Goal: Task Accomplishment & Management: Manage account settings

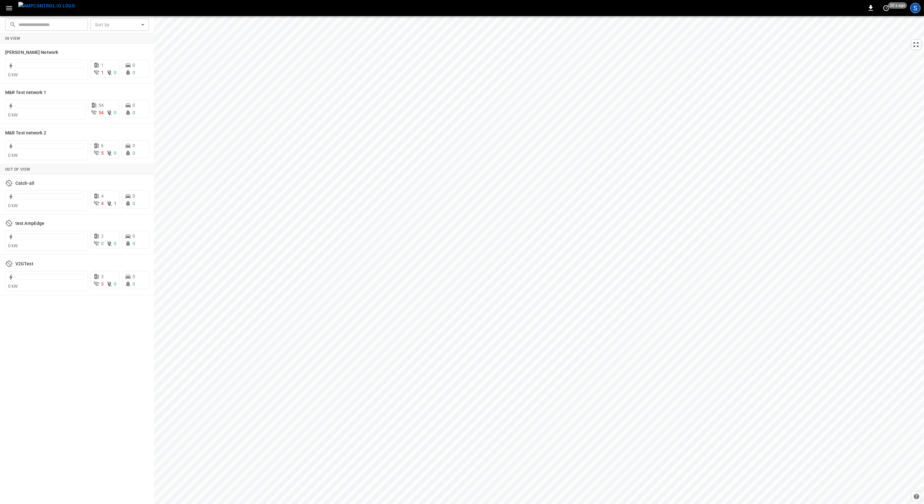
click at [916, 7] on div "S" at bounding box center [915, 8] width 10 height 10
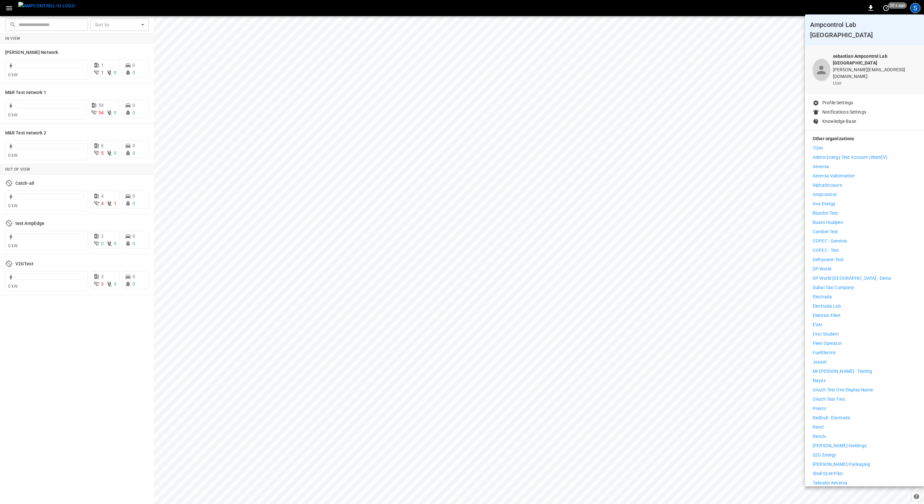
scroll to position [29, 0]
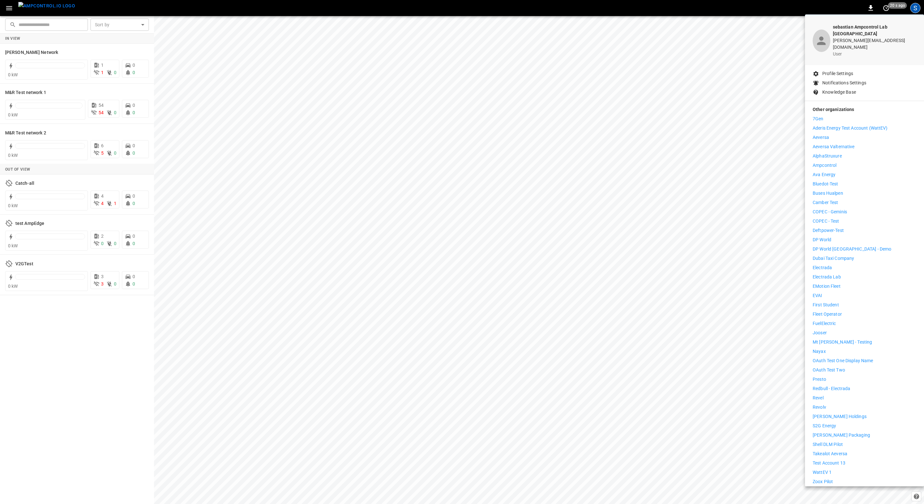
click at [53, 191] on div at bounding box center [462, 252] width 924 height 504
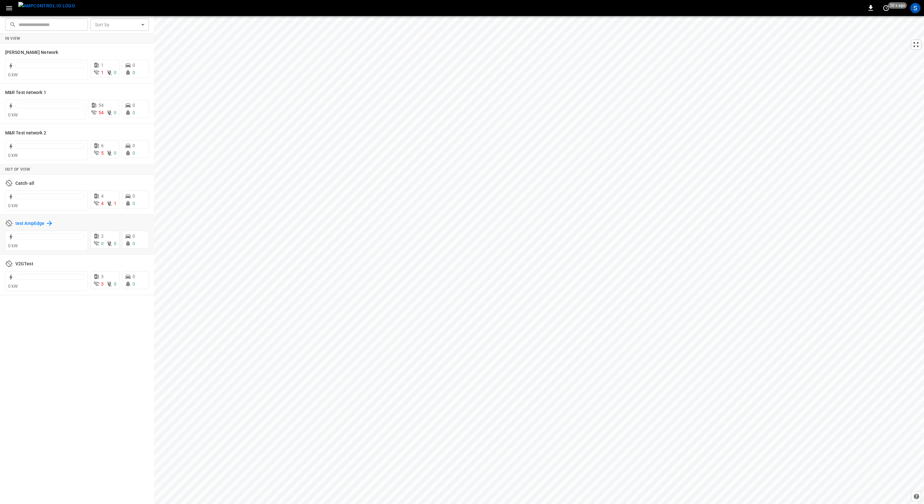
click at [34, 225] on h6 "test AmpEdge" at bounding box center [29, 223] width 29 height 7
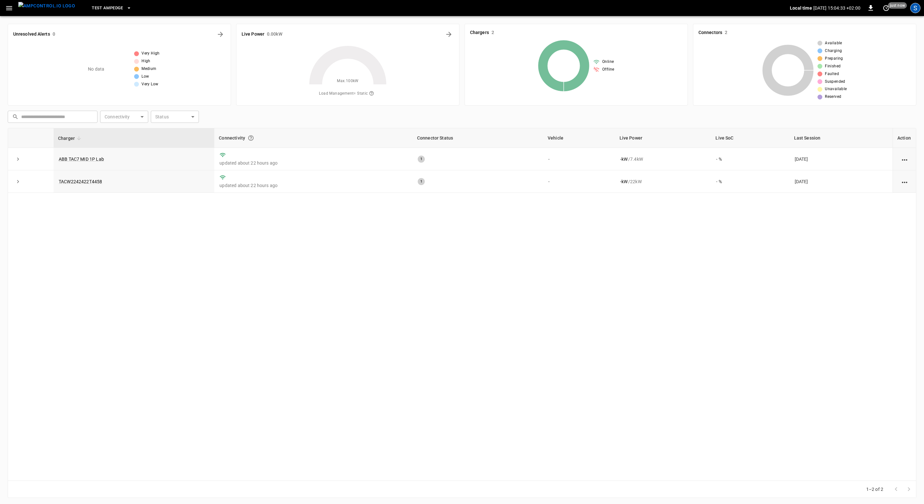
click at [913, 12] on div "S" at bounding box center [915, 8] width 10 height 10
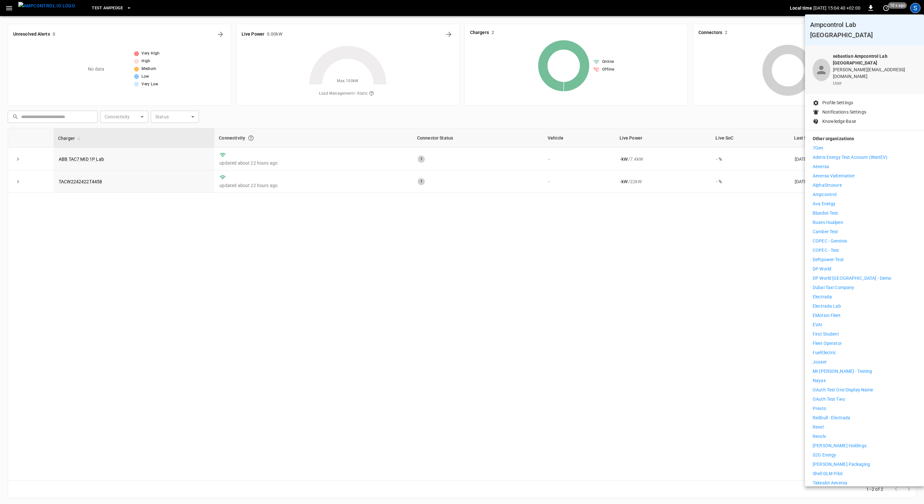
click at [316, 290] on div at bounding box center [462, 252] width 924 height 504
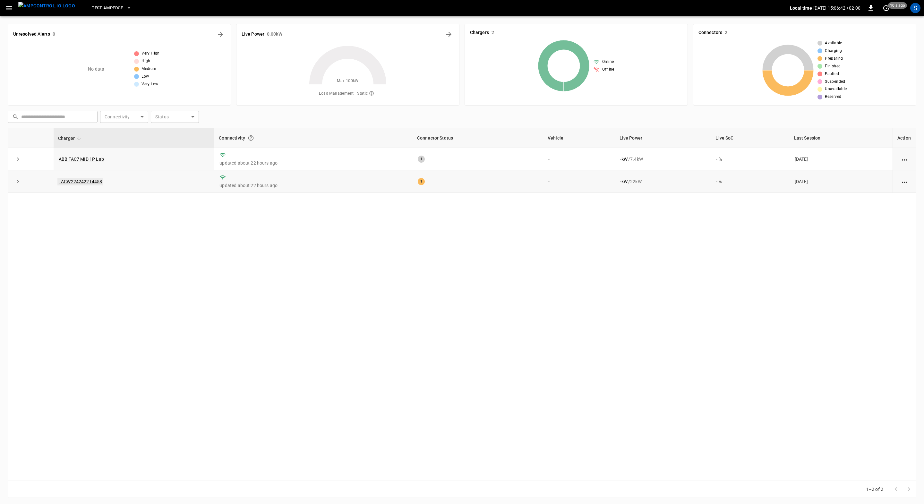
click at [91, 183] on link "TACW2242422T4458" at bounding box center [80, 182] width 46 height 8
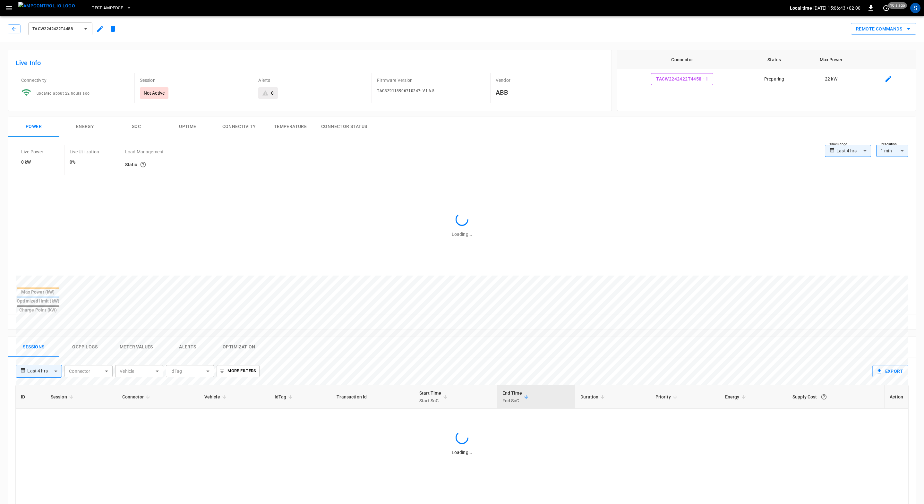
click at [93, 337] on button "Ocpp logs" at bounding box center [84, 347] width 51 height 21
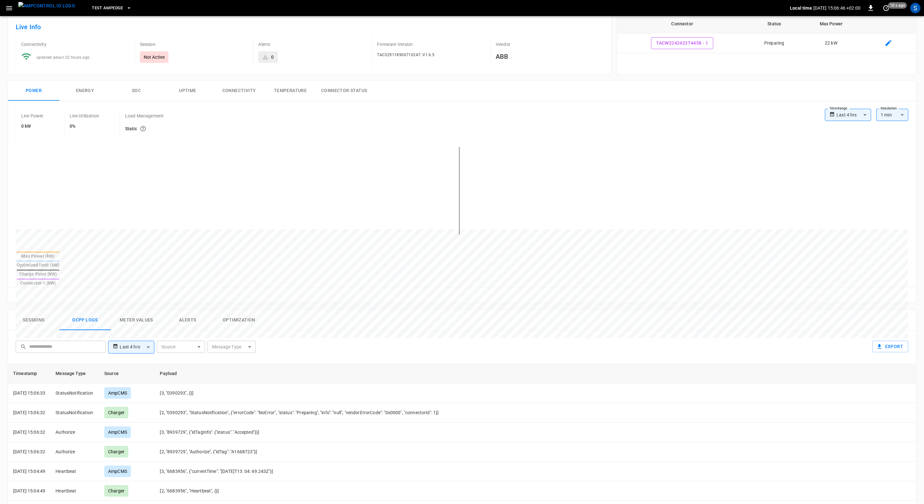
scroll to position [58, 0]
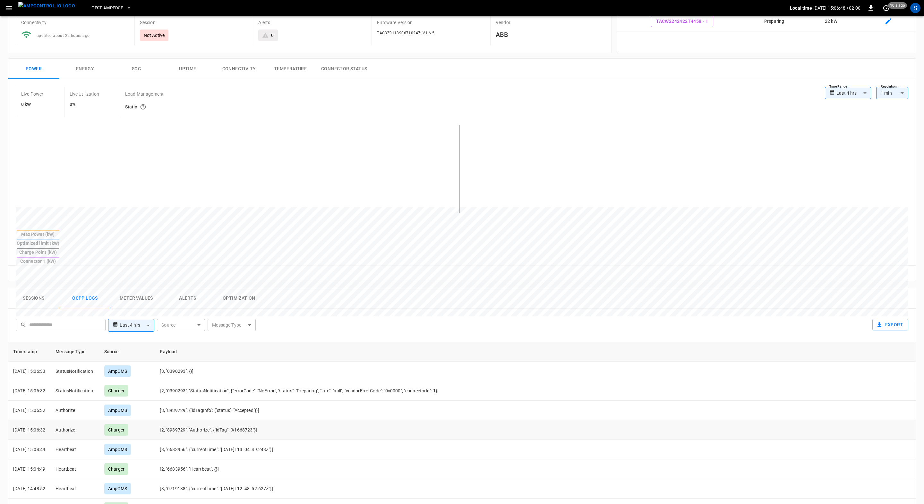
click at [258, 420] on td "[2, "8939729", "Authorize", {"idTag": "A1668723"}]" at bounding box center [399, 430] width 489 height 20
copy td "A1668723"
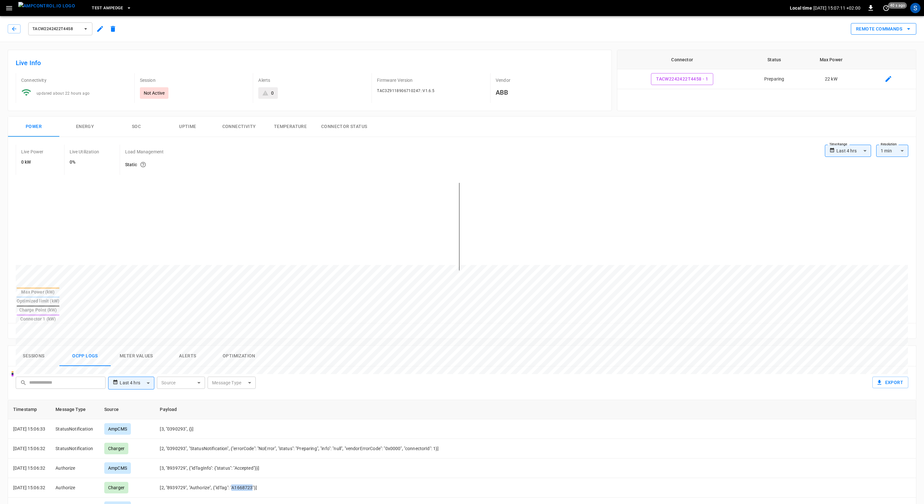
click at [896, 32] on button "Remote Commands" at bounding box center [883, 29] width 65 height 12
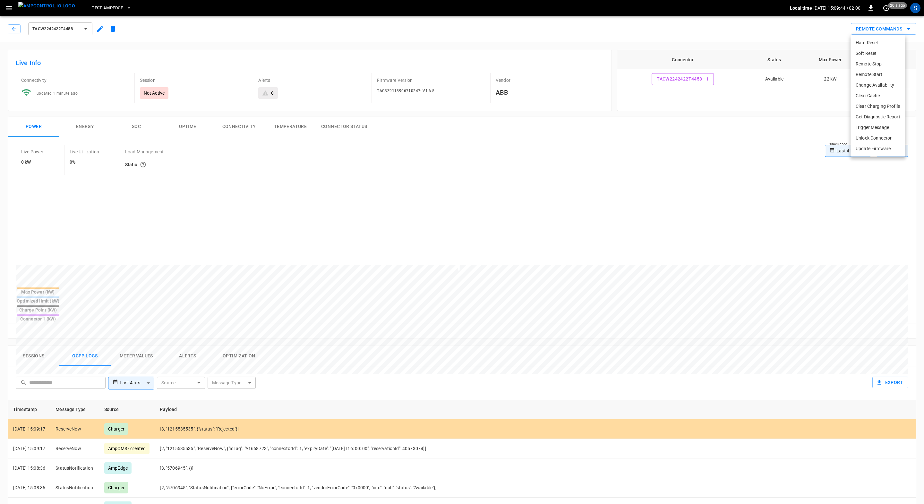
click at [17, 27] on div at bounding box center [462, 252] width 924 height 504
click at [17, 32] on icon "button" at bounding box center [14, 29] width 6 height 6
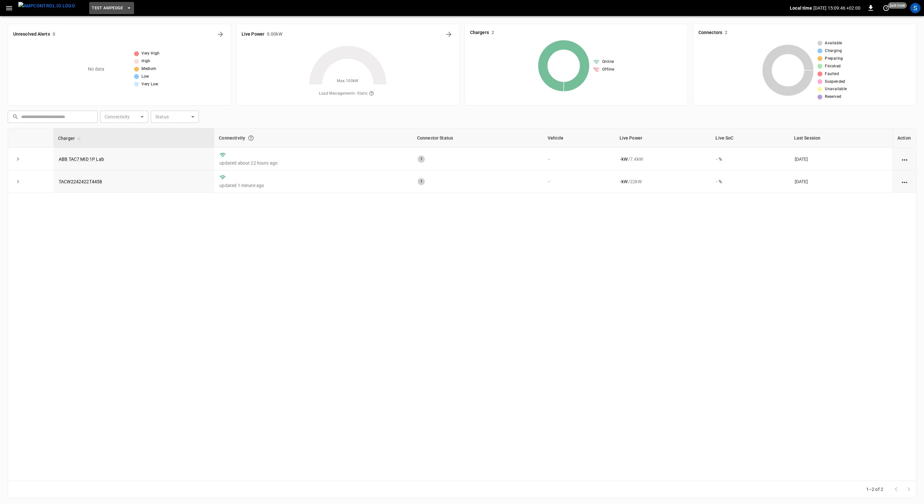
click at [92, 11] on span "test AmpEdge" at bounding box center [107, 7] width 31 height 7
click at [168, 258] on div at bounding box center [462, 252] width 924 height 504
click at [106, 13] on button "test AmpEdge" at bounding box center [111, 8] width 45 height 13
click at [119, 85] on p "V2GTest" at bounding box center [113, 82] width 63 height 6
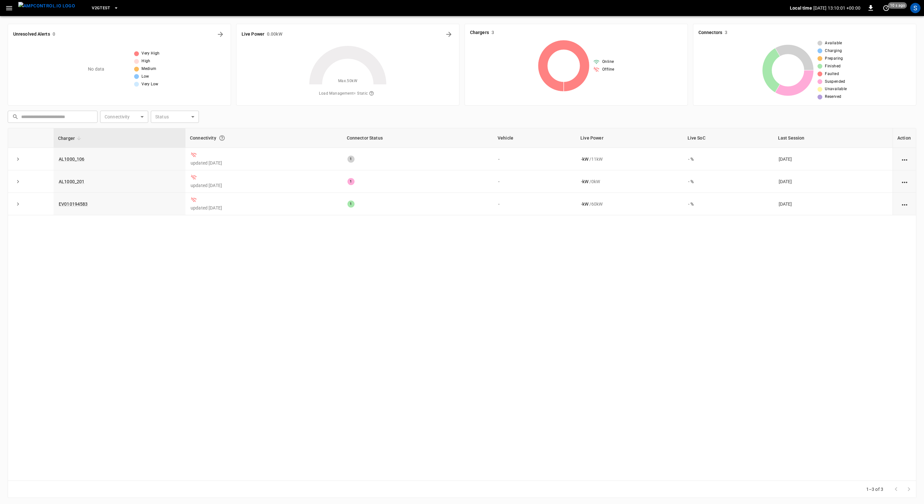
click at [103, 12] on button "V2GTest" at bounding box center [105, 8] width 32 height 13
click at [123, 72] on li "M&R Test network 2 e84f ..." at bounding box center [125, 75] width 96 height 12
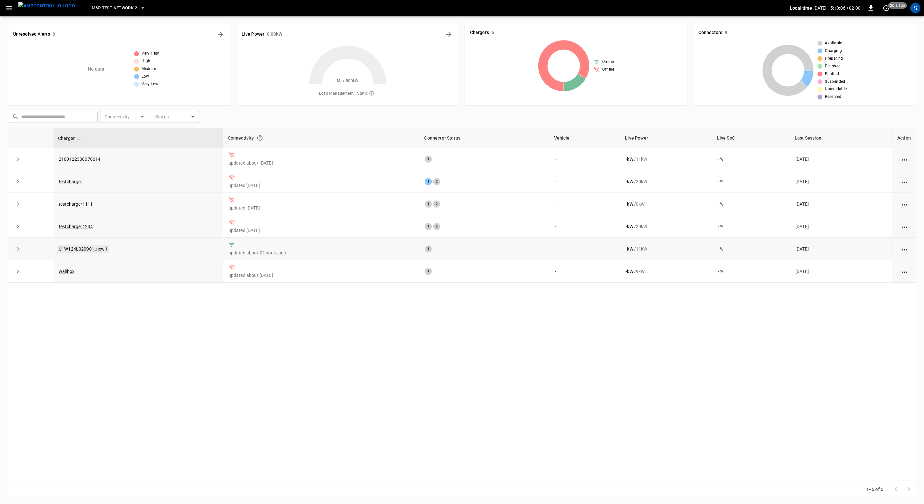
click at [88, 248] on link "U1W124L020001_new1" at bounding box center [82, 249] width 51 height 8
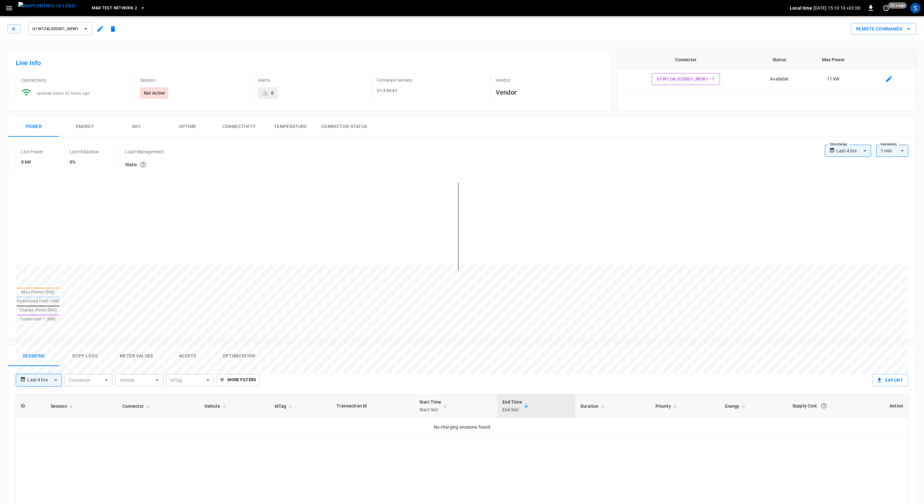
click at [100, 27] on icon "button" at bounding box center [100, 29] width 8 height 8
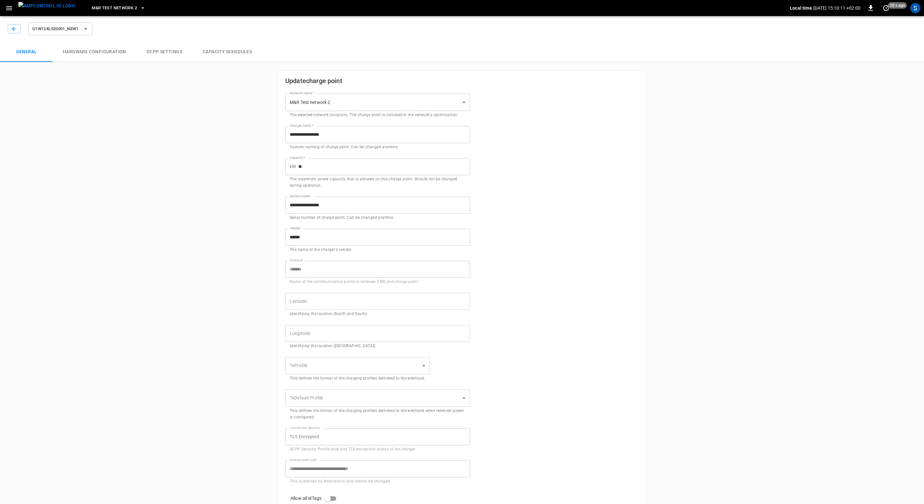
click at [319, 98] on body "**********" at bounding box center [462, 296] width 924 height 593
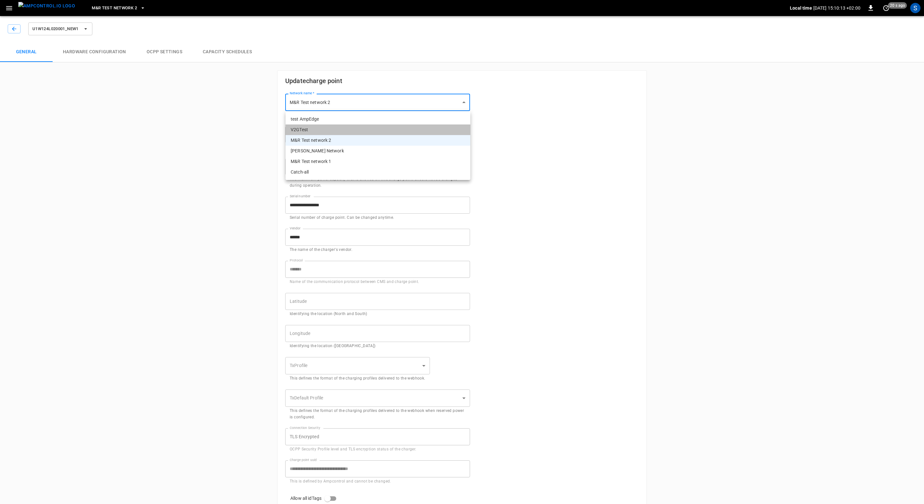
click at [339, 128] on li "V2GTest" at bounding box center [378, 130] width 185 height 11
click at [337, 109] on body "**********" at bounding box center [462, 296] width 924 height 593
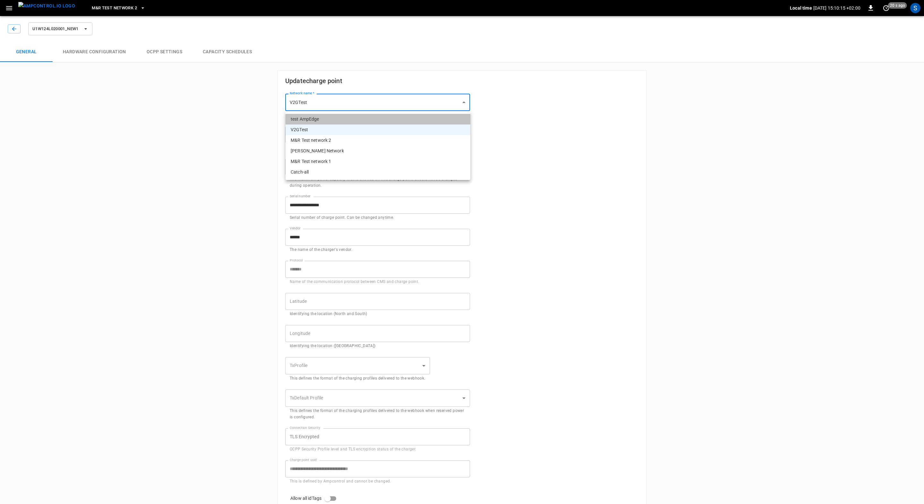
click at [322, 117] on li "test AmpEdge" at bounding box center [378, 119] width 185 height 11
type input "**********"
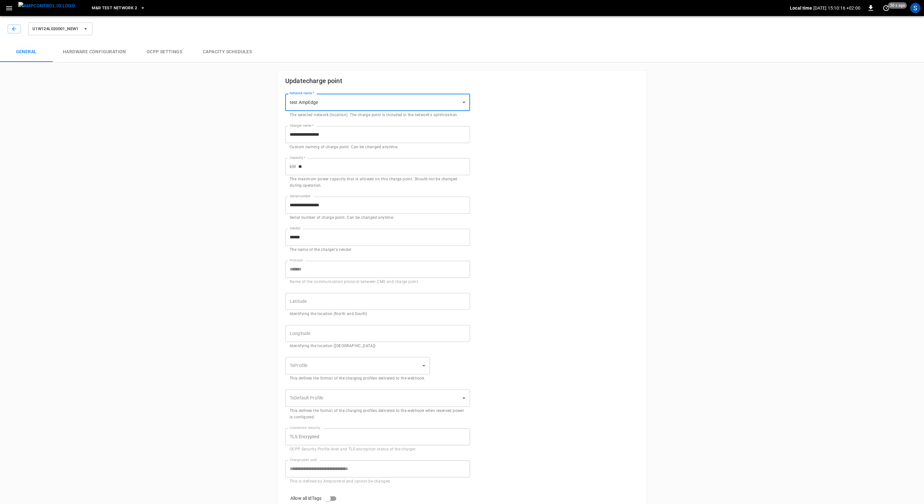
scroll to position [90, 0]
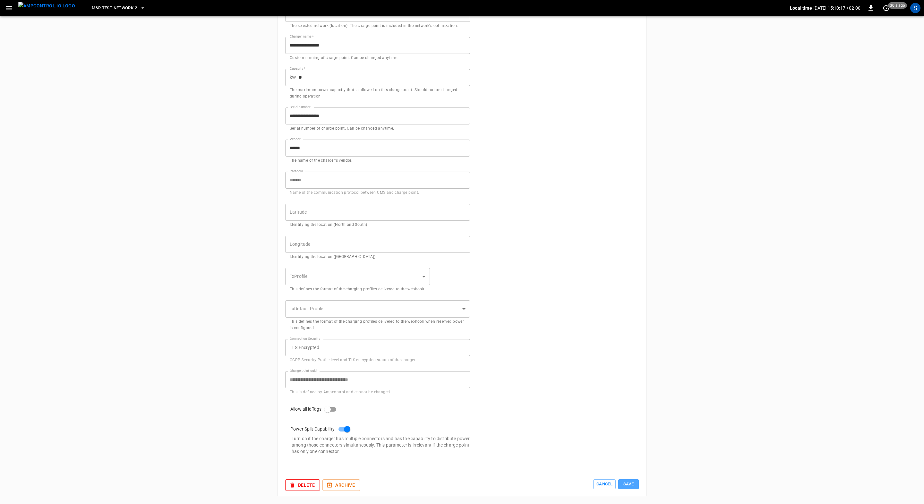
click at [630, 484] on button "Save" at bounding box center [628, 484] width 21 height 10
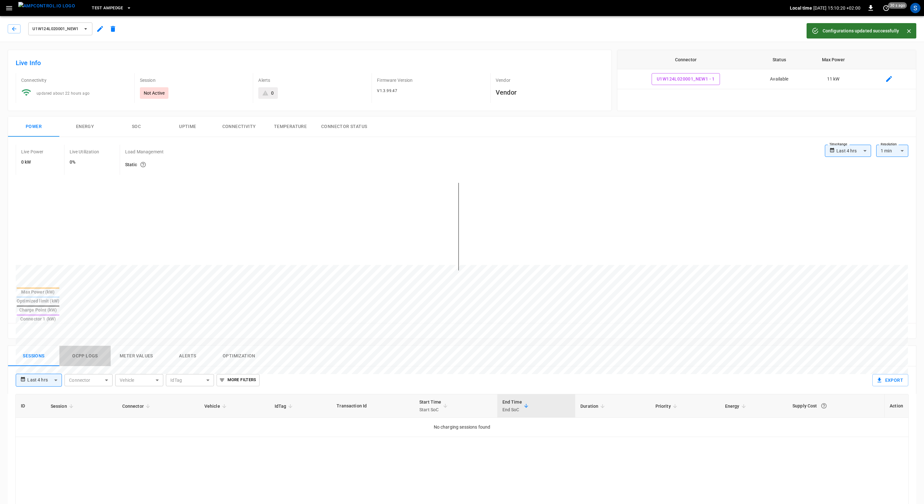
click at [81, 346] on button "Ocpp logs" at bounding box center [84, 356] width 51 height 21
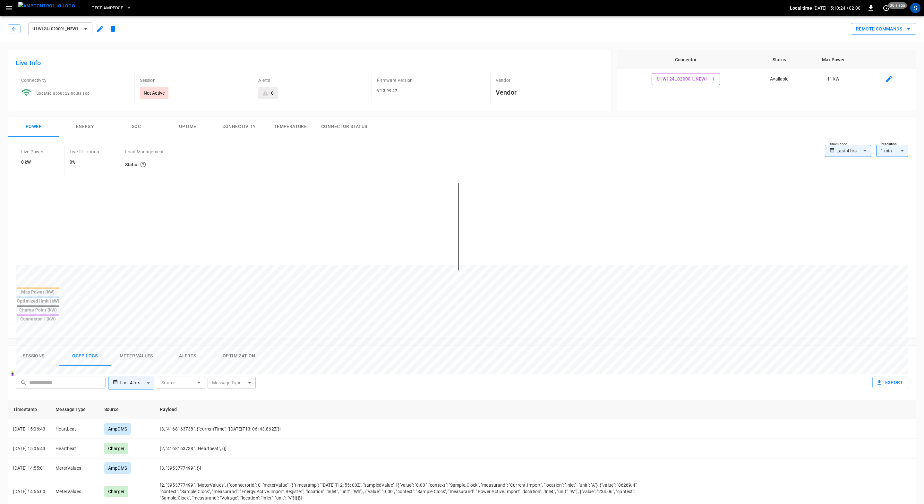
click at [16, 34] on div "U1W124L020001_new1" at bounding box center [64, 28] width 112 height 15
click at [13, 28] on icon "button" at bounding box center [14, 29] width 4 height 4
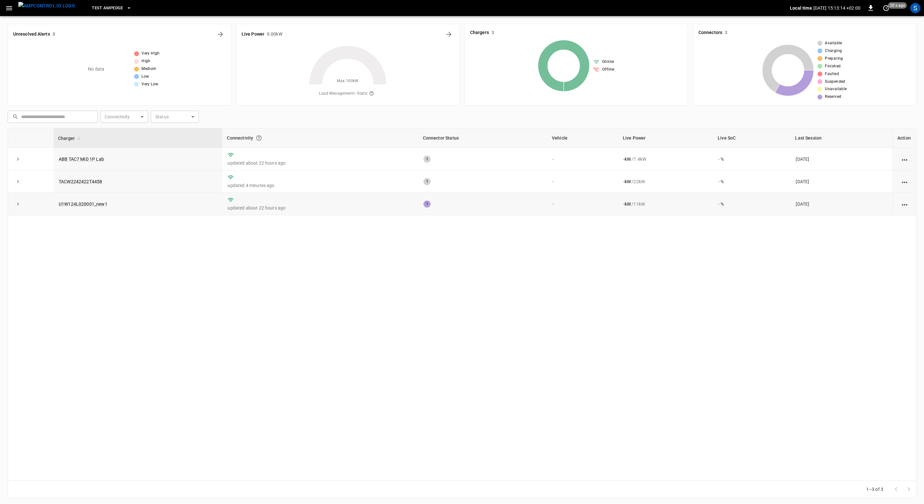
click at [89, 201] on td "U1W124L020001_new1" at bounding box center [138, 204] width 169 height 22
click at [89, 207] on link "U1W124L020001_new1" at bounding box center [82, 204] width 51 height 8
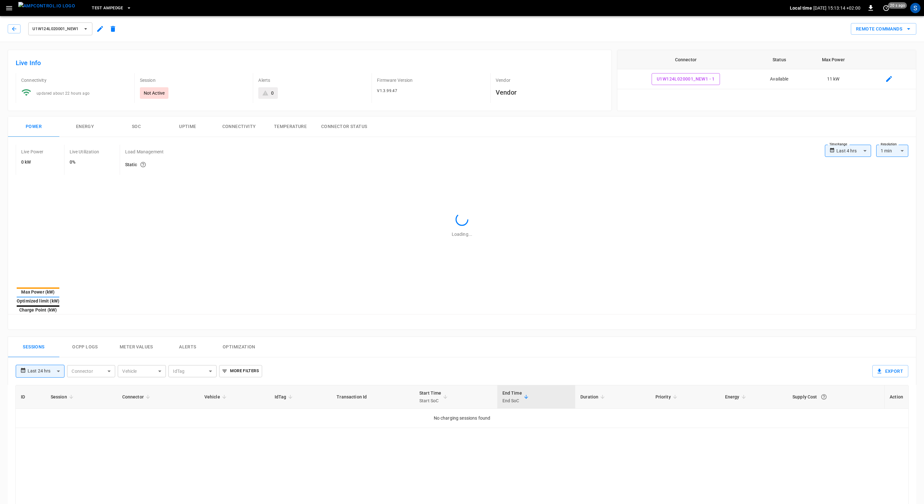
type input "**********"
click at [93, 337] on button "Ocpp logs" at bounding box center [84, 347] width 51 height 21
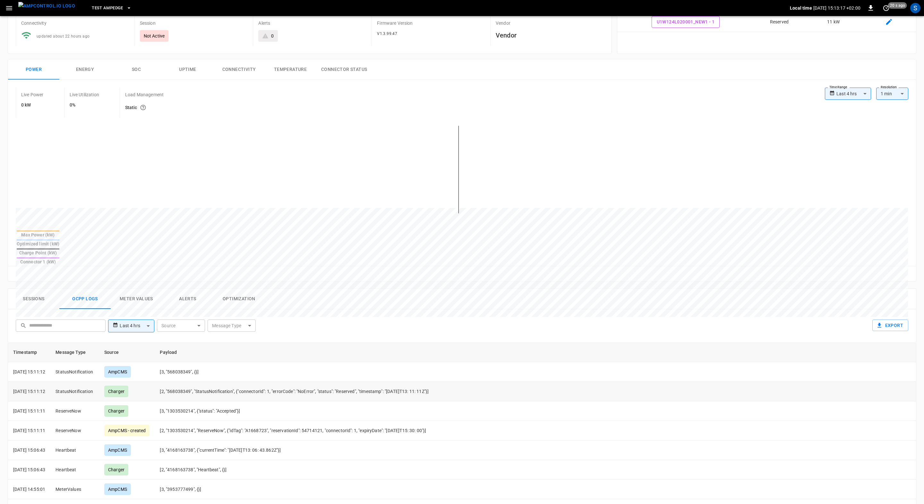
scroll to position [58, 0]
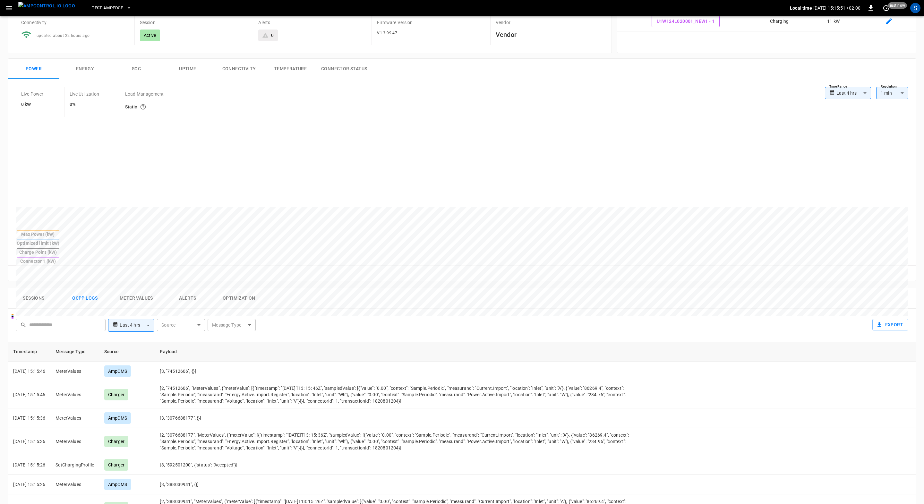
click at [11, 7] on icon "button" at bounding box center [9, 8] width 8 height 8
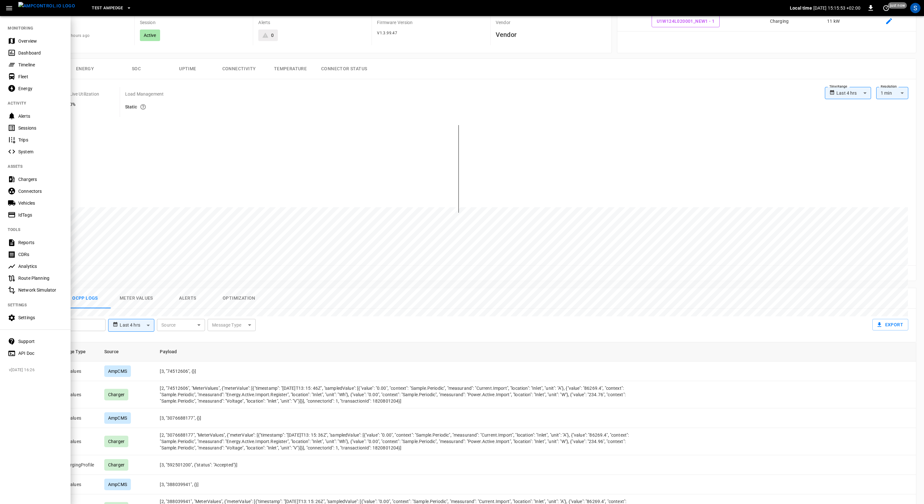
click at [41, 317] on div "Settings" at bounding box center [40, 317] width 45 height 6
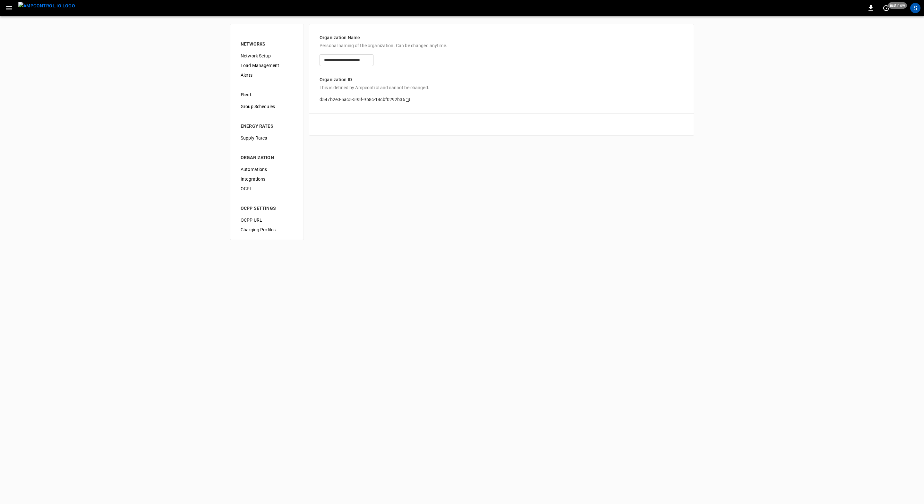
click at [270, 227] on span "Charging Profiles" at bounding box center [267, 230] width 53 height 7
type input "**********"
click at [272, 222] on span "OCPP URL" at bounding box center [267, 220] width 53 height 7
type input "**********"
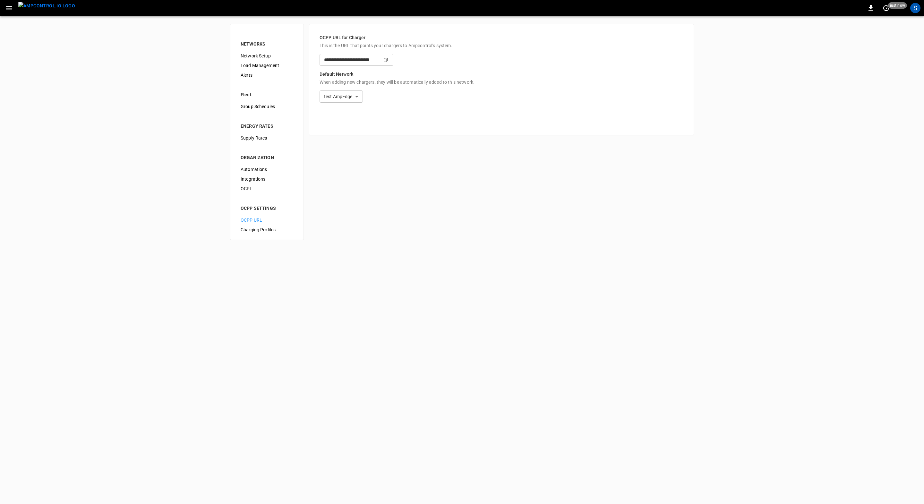
type input "**********"
drag, startPoint x: 496, startPoint y: 63, endPoint x: 228, endPoint y: 78, distance: 268.0
click at [228, 78] on div "**********" at bounding box center [462, 132] width 924 height 232
click at [369, 57] on input "**********" at bounding box center [344, 60] width 49 height 12
drag, startPoint x: 435, startPoint y: 61, endPoint x: 316, endPoint y: 61, distance: 118.7
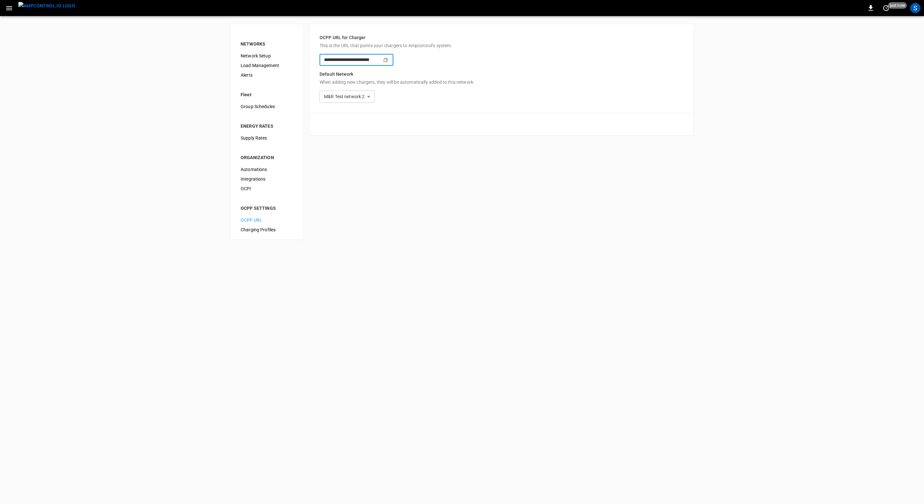
click at [320, 61] on input "**********" at bounding box center [344, 60] width 49 height 12
click at [47, 10] on img "menu" at bounding box center [46, 6] width 57 height 8
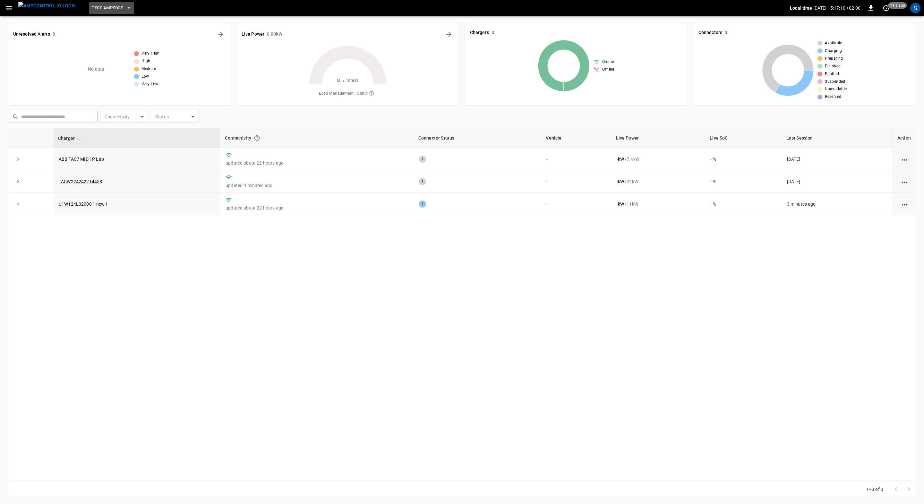
click at [116, 14] on button "test AmpEdge" at bounding box center [111, 8] width 45 height 13
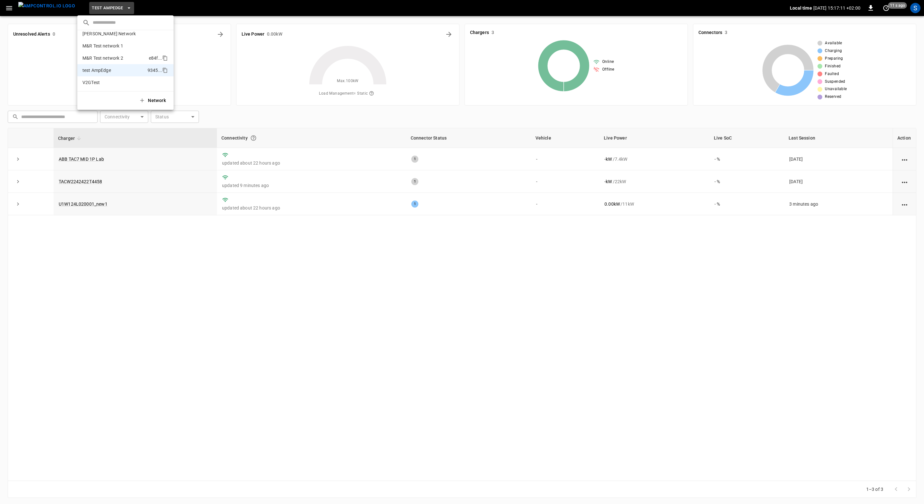
click at [115, 57] on p "M&R Test network 2" at bounding box center [114, 58] width 64 height 6
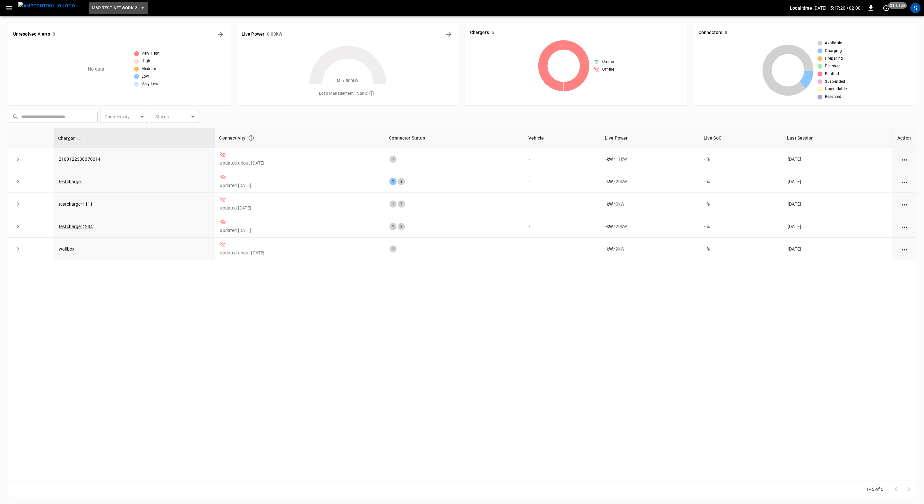
click at [120, 6] on span "M&R Test network 2" at bounding box center [114, 7] width 45 height 7
click at [124, 43] on p "M&R Test network 1" at bounding box center [113, 46] width 63 height 6
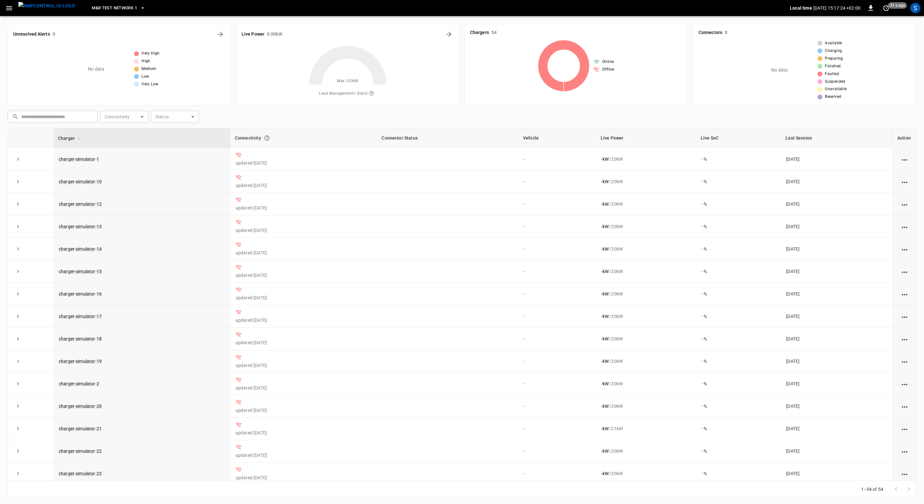
click at [116, 9] on span "M&R Test network 1" at bounding box center [114, 7] width 45 height 7
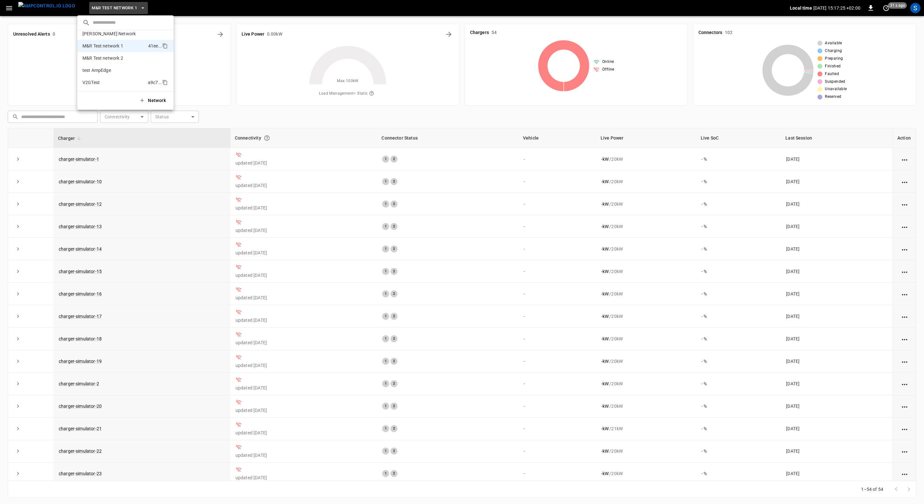
click at [116, 81] on p "V2GTest" at bounding box center [113, 82] width 63 height 6
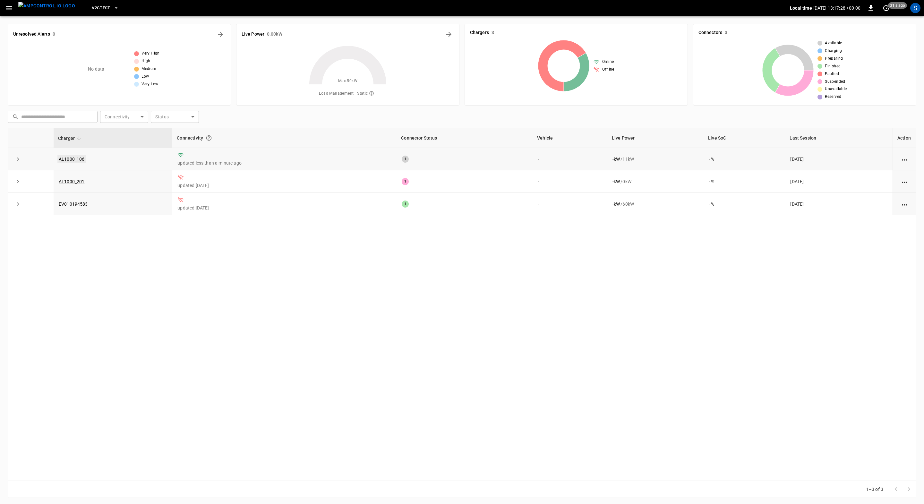
click at [83, 158] on link "AL1000_106" at bounding box center [71, 159] width 29 height 8
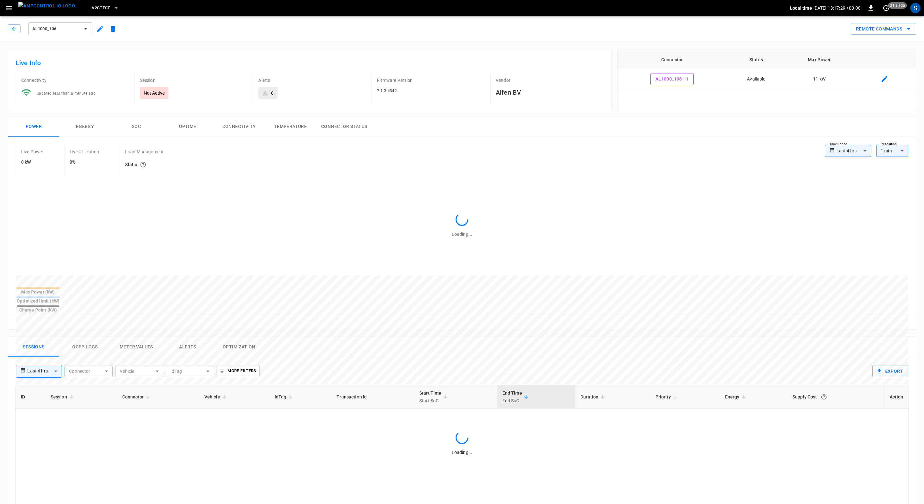
click at [101, 30] on icon "button" at bounding box center [100, 29] width 8 height 8
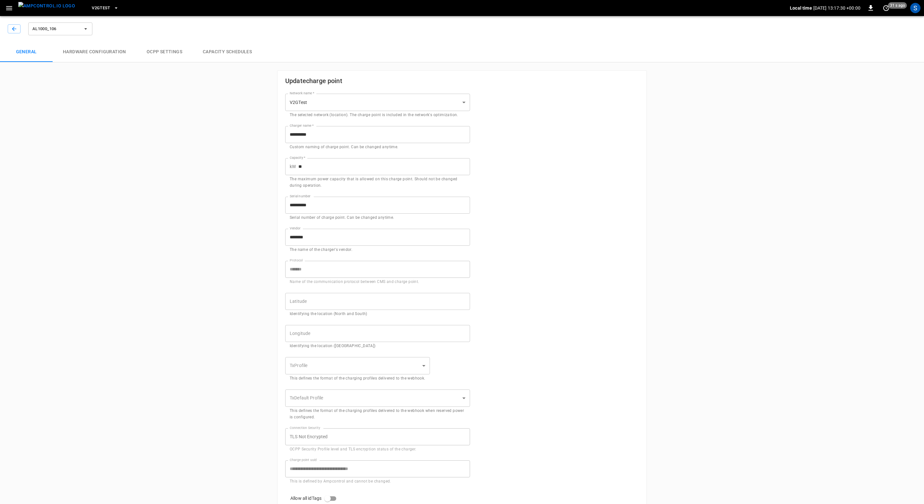
click at [321, 106] on body "**********" at bounding box center [462, 296] width 924 height 593
click at [325, 118] on li "test AmpEdge" at bounding box center [378, 119] width 185 height 11
type input "**********"
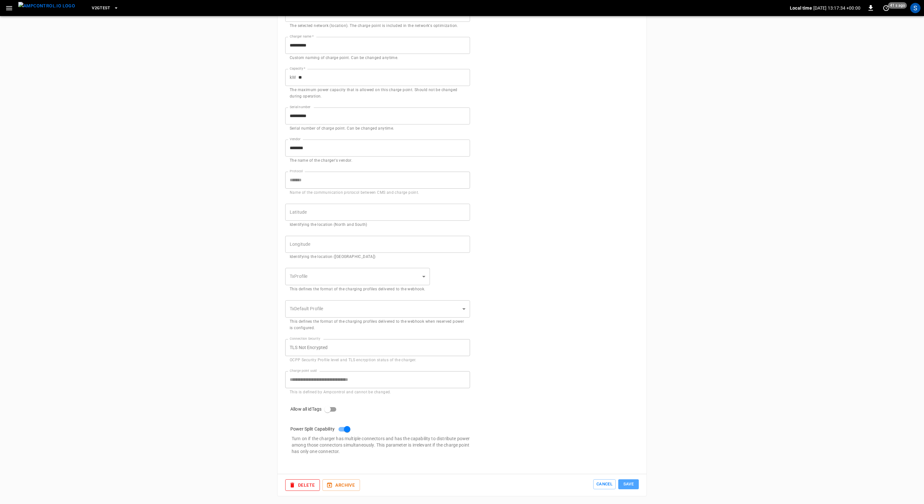
click at [633, 480] on button "Save" at bounding box center [628, 484] width 21 height 10
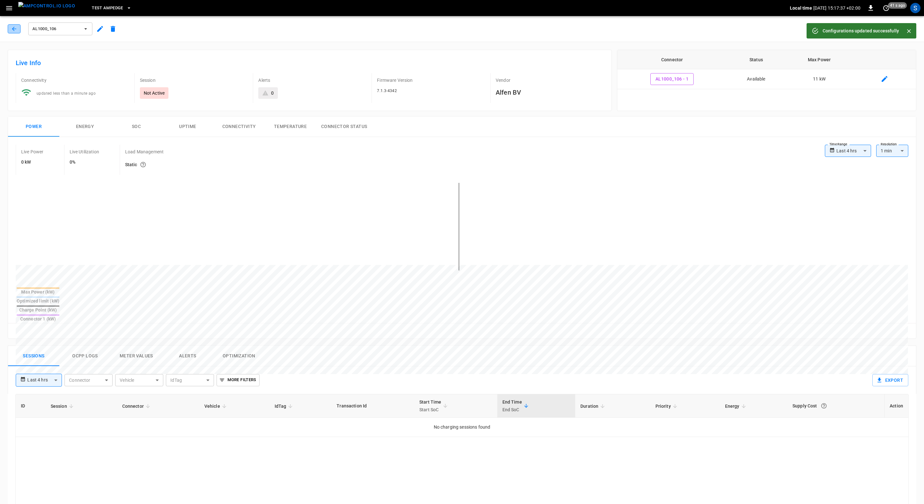
click at [16, 31] on icon "button" at bounding box center [14, 29] width 6 height 6
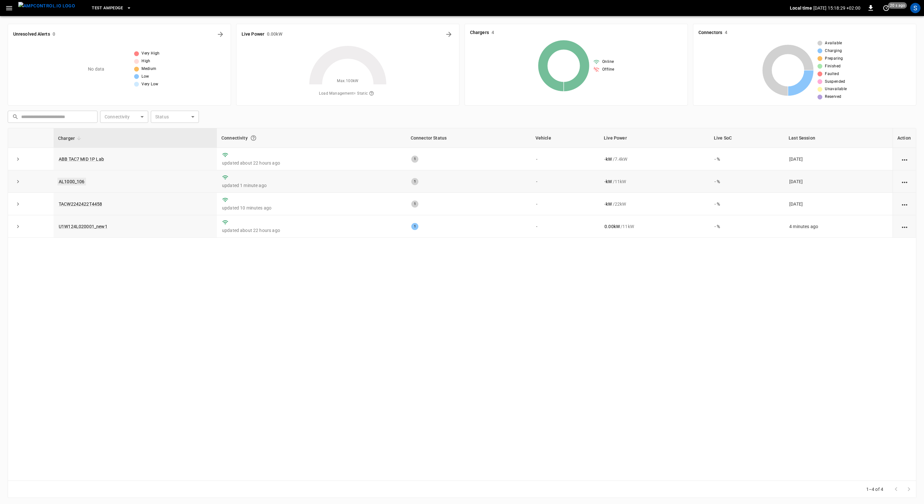
click at [76, 181] on link "AL1000_106" at bounding box center [71, 182] width 29 height 8
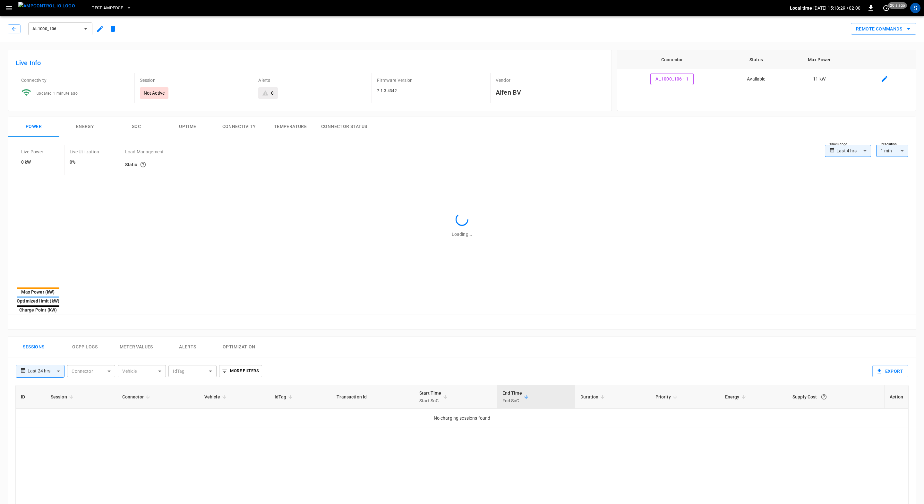
type input "**********"
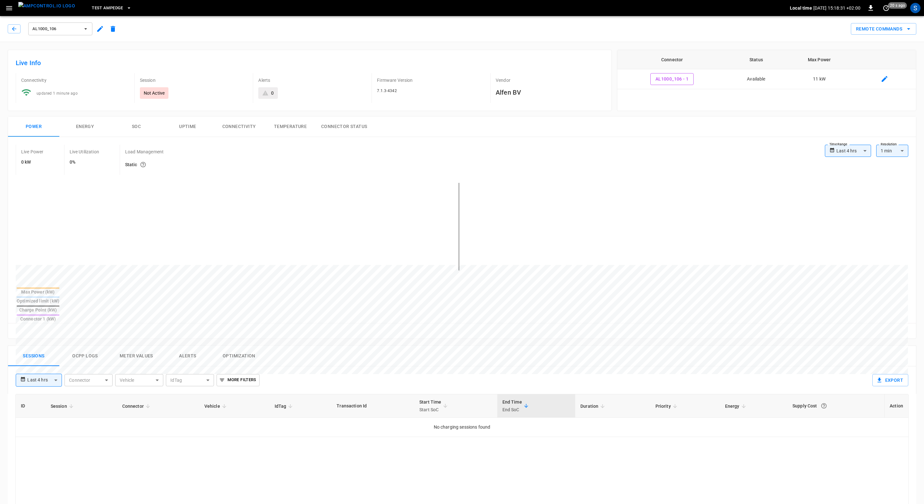
click at [93, 346] on button "Ocpp logs" at bounding box center [84, 356] width 51 height 21
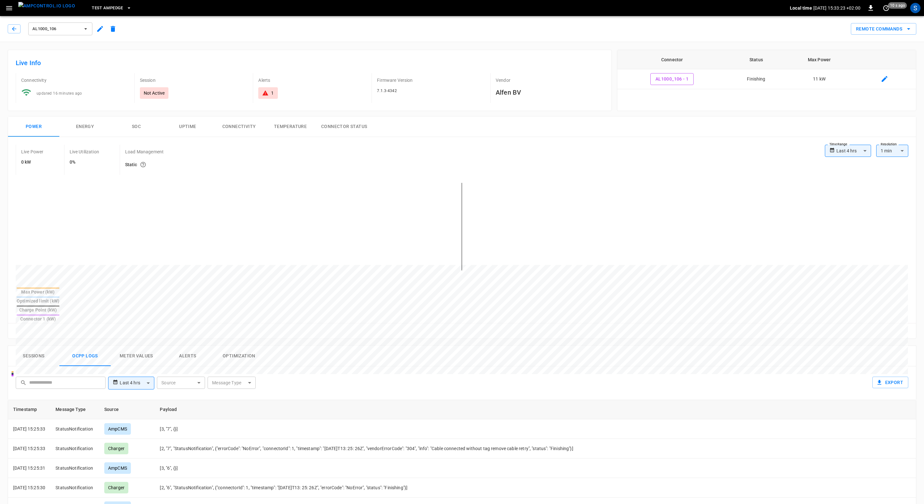
click at [11, 14] on div "test AmpEdge Local time [DATE] 15:33:23 +02:00 0 10 s ago S" at bounding box center [462, 8] width 924 height 16
click at [11, 11] on icon "button" at bounding box center [9, 8] width 8 height 8
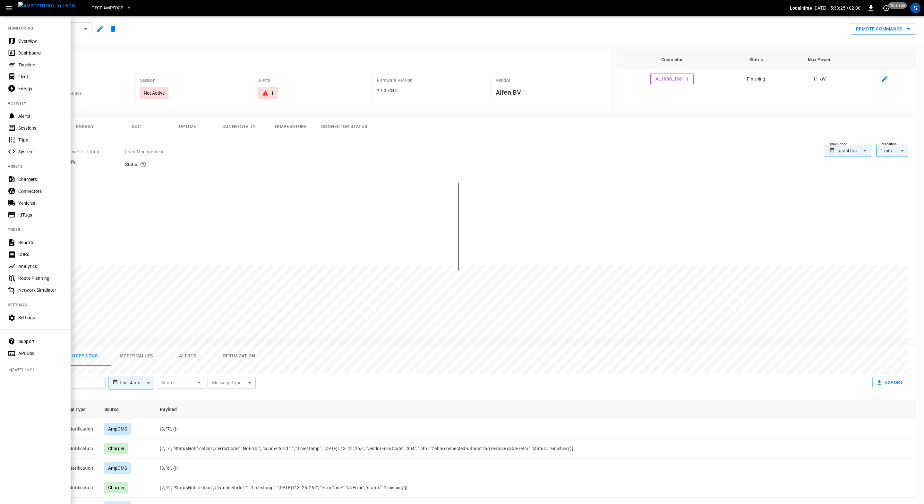
click at [45, 322] on div "Settings" at bounding box center [35, 318] width 71 height 12
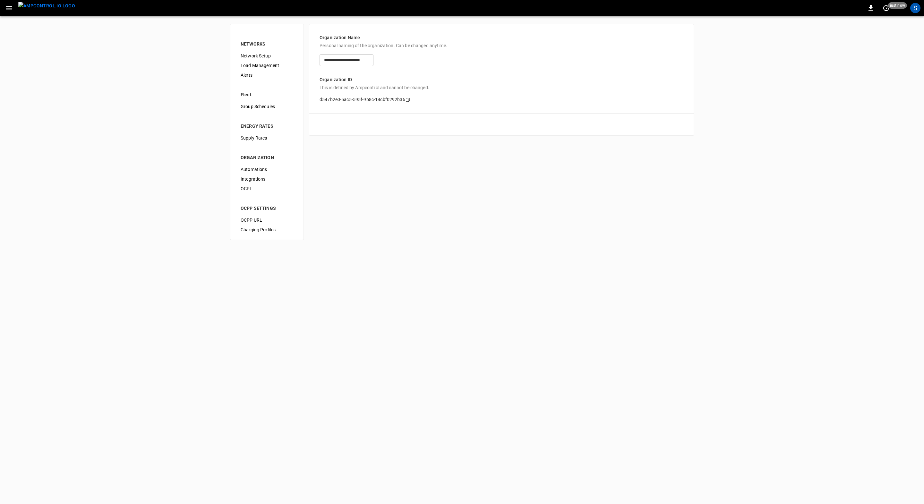
click at [54, 4] on img "menu" at bounding box center [46, 6] width 57 height 8
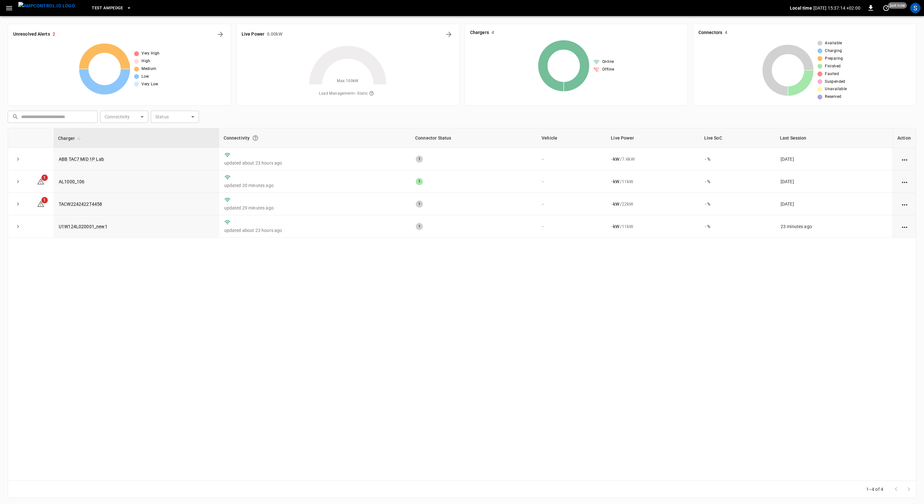
click at [10, 8] on icon "button" at bounding box center [9, 8] width 6 height 4
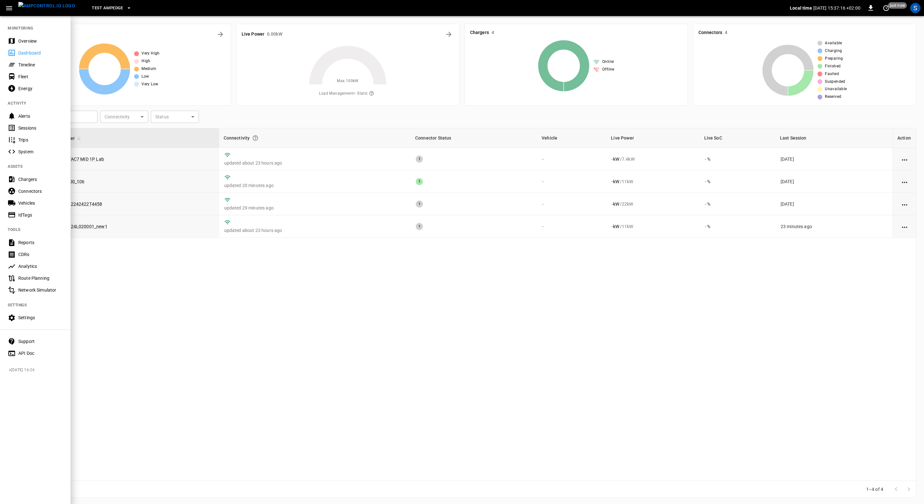
click at [28, 65] on div "Timeline" at bounding box center [40, 65] width 45 height 6
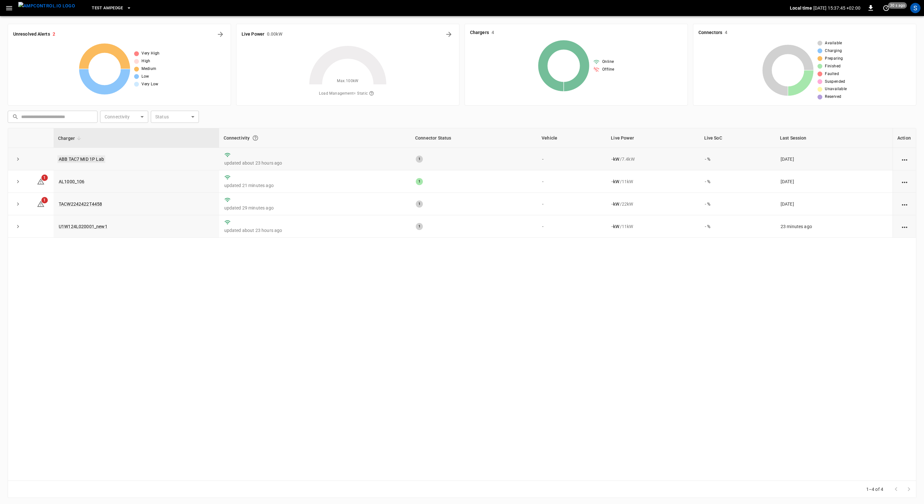
click at [71, 160] on link "ABB TAC7 MID 1P Lab" at bounding box center [81, 159] width 48 height 8
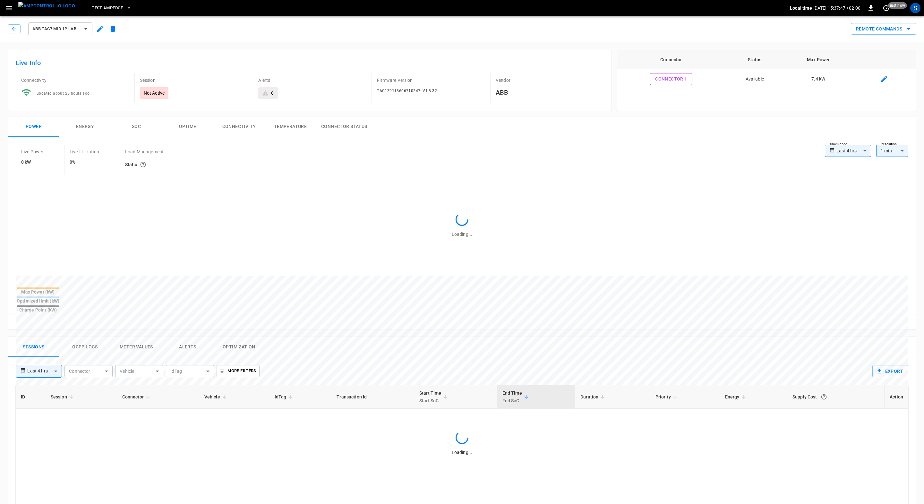
click at [101, 28] on icon "button" at bounding box center [100, 29] width 8 height 8
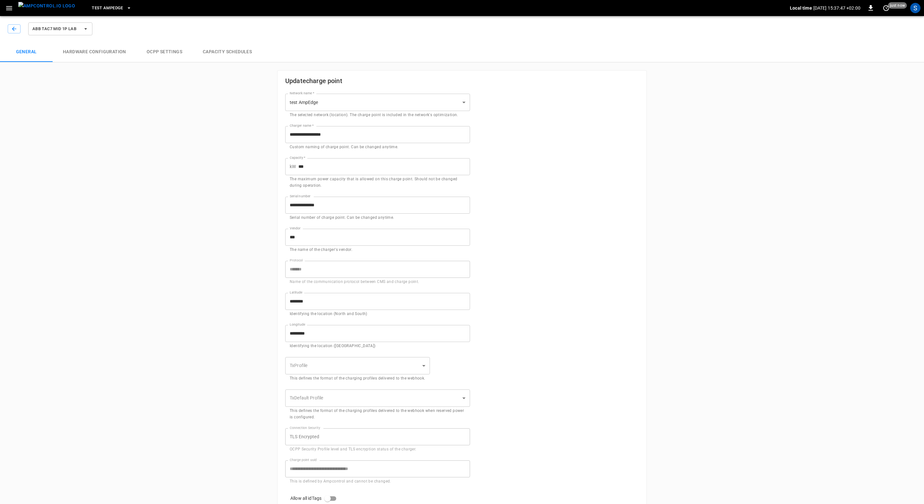
type input "**********"
click at [219, 53] on button "Capacity Schedules" at bounding box center [228, 52] width 70 height 21
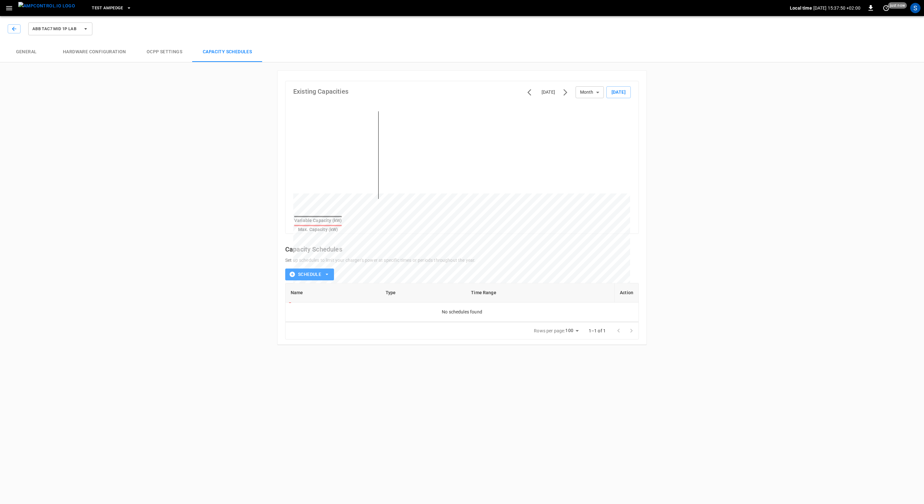
click at [315, 271] on button "Schedule" at bounding box center [309, 275] width 49 height 12
click at [317, 286] on p "(Recommended)" at bounding box center [319, 285] width 34 height 6
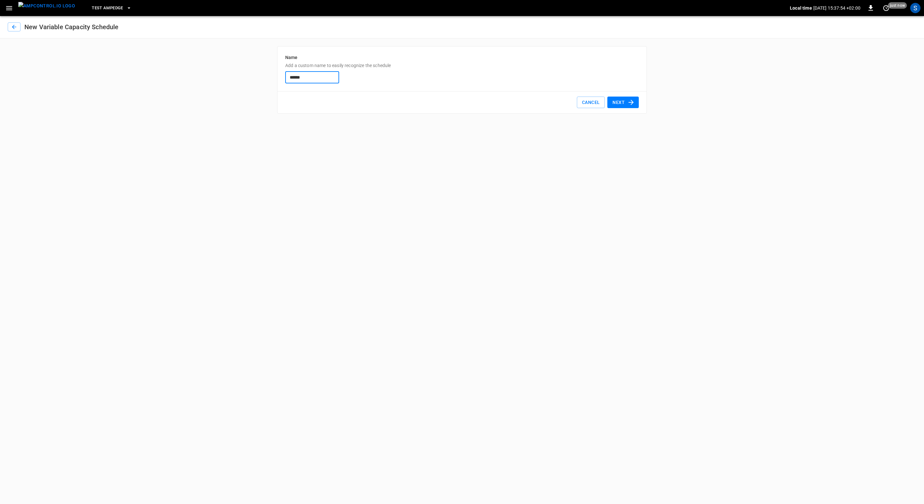
type input "******"
click at [616, 95] on div "Next" at bounding box center [622, 101] width 34 height 14
click at [616, 99] on button "Next" at bounding box center [622, 103] width 31 height 12
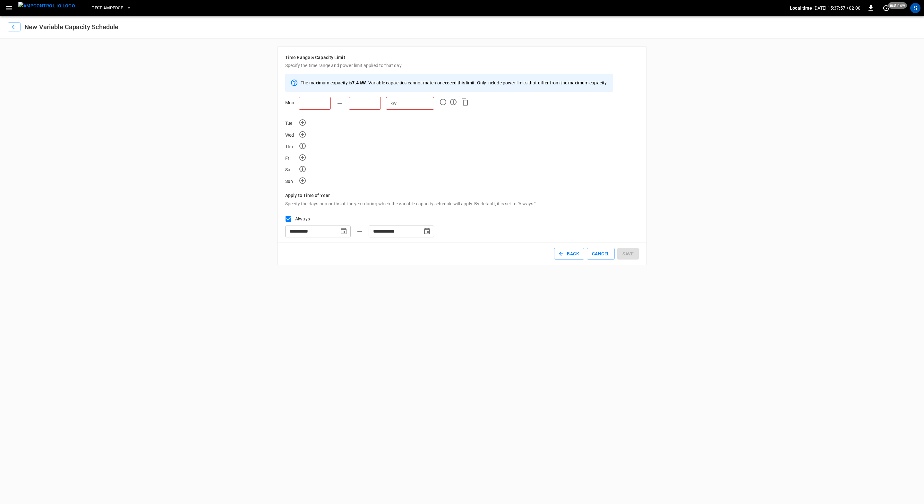
click at [370, 106] on input "text" at bounding box center [365, 103] width 32 height 13
click at [4, 9] on button "button" at bounding box center [9, 8] width 13 height 12
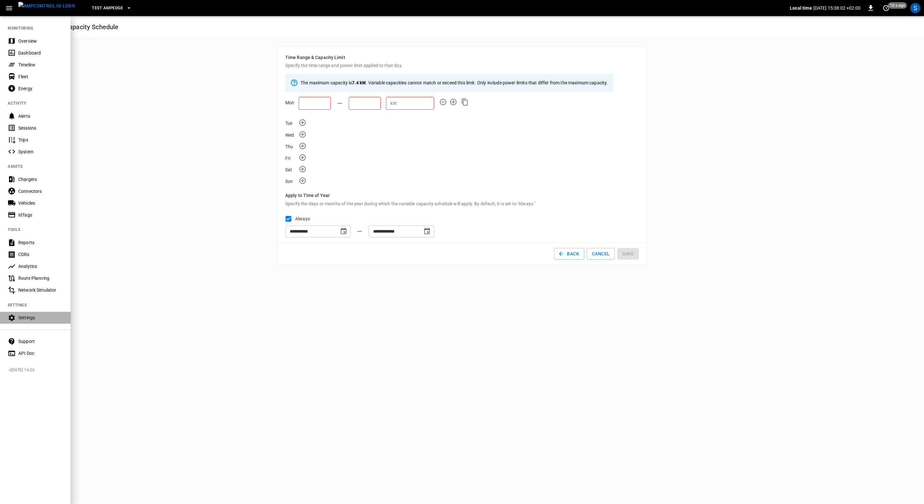
click at [36, 321] on div "Settings" at bounding box center [40, 317] width 45 height 6
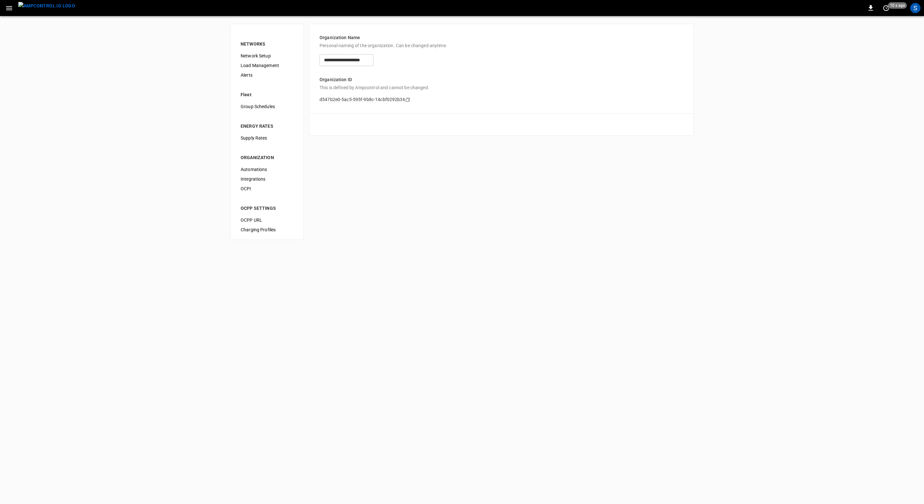
click at [33, 10] on img "menu" at bounding box center [46, 6] width 57 height 8
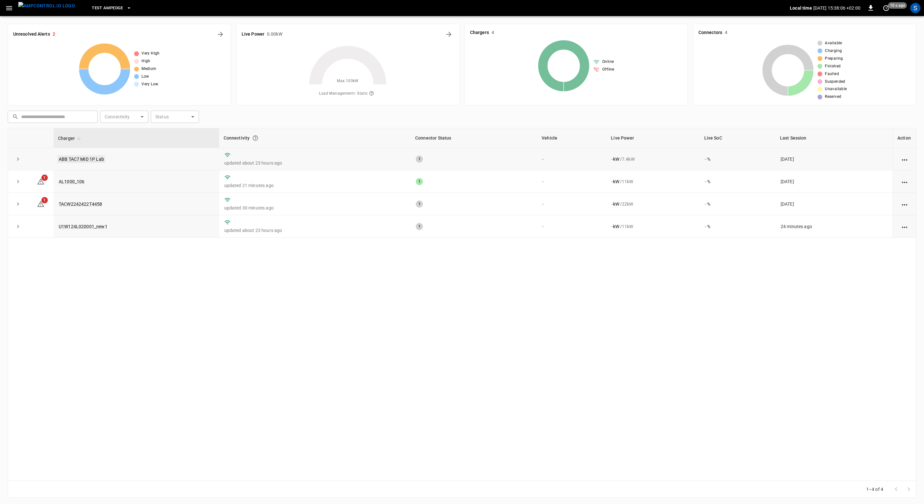
click at [77, 160] on link "ABB TAC7 MID 1P Lab" at bounding box center [81, 159] width 48 height 8
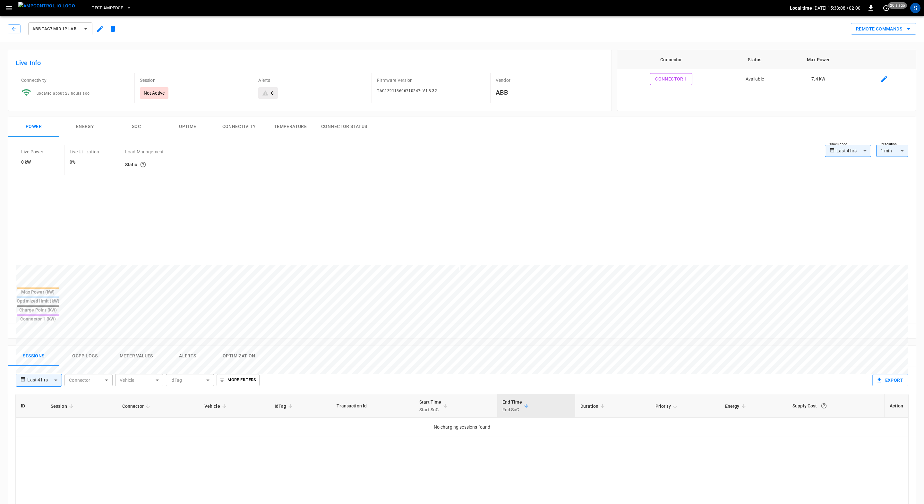
click at [89, 346] on button "Ocpp logs" at bounding box center [84, 356] width 51 height 21
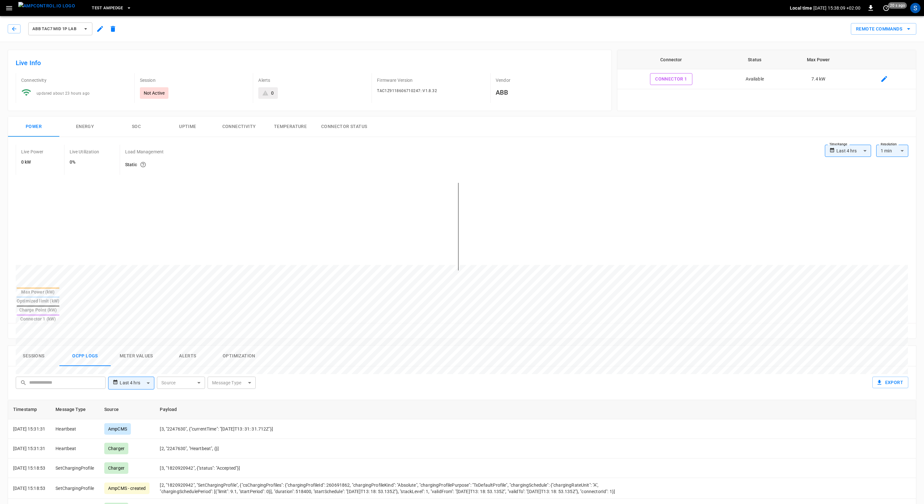
click at [133, 363] on body "**********" at bounding box center [462, 389] width 924 height 778
click at [129, 436] on li "Custom" at bounding box center [131, 440] width 46 height 11
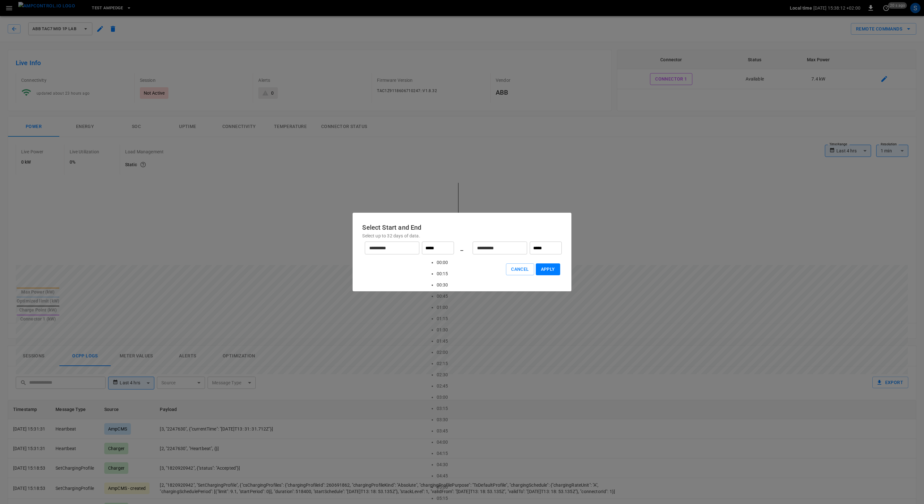
click at [434, 252] on input "*****" at bounding box center [438, 248] width 32 height 13
click at [544, 248] on input "*****" at bounding box center [546, 248] width 32 height 13
click at [514, 268] on button "Cancel" at bounding box center [520, 269] width 28 height 12
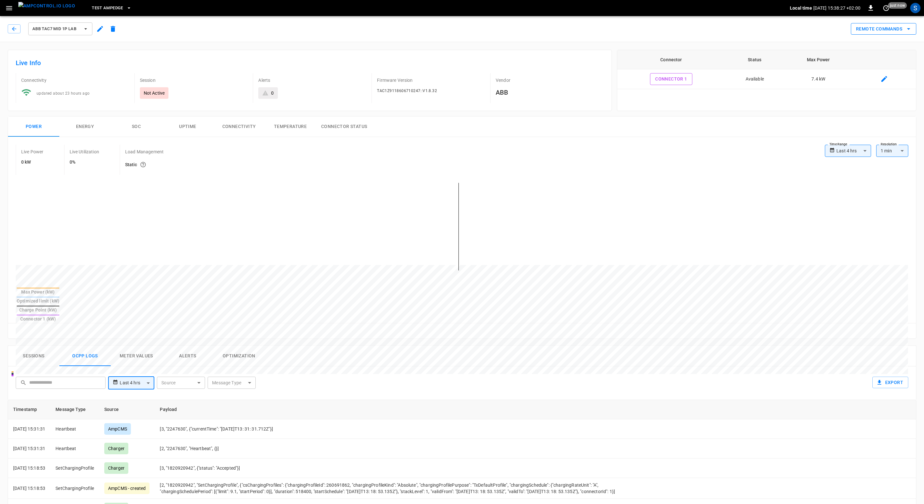
click at [887, 27] on button "Remote Commands" at bounding box center [883, 29] width 65 height 12
click at [879, 116] on li "Get Diagnostic Report" at bounding box center [878, 117] width 55 height 11
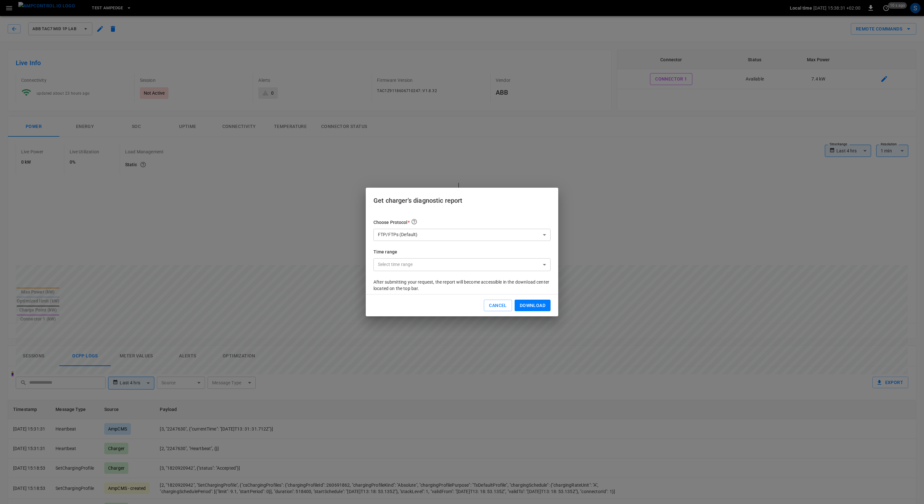
click at [463, 266] on body "**********" at bounding box center [462, 389] width 924 height 778
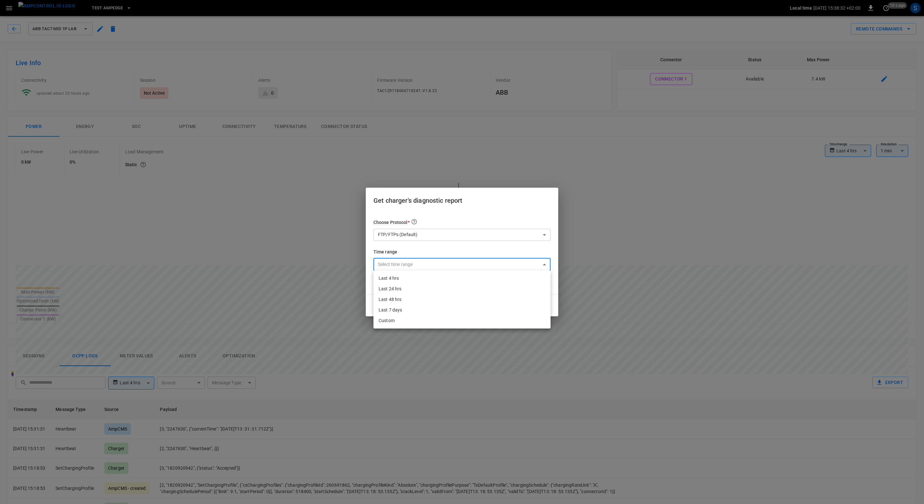
click at [405, 322] on li "Custom" at bounding box center [462, 320] width 177 height 11
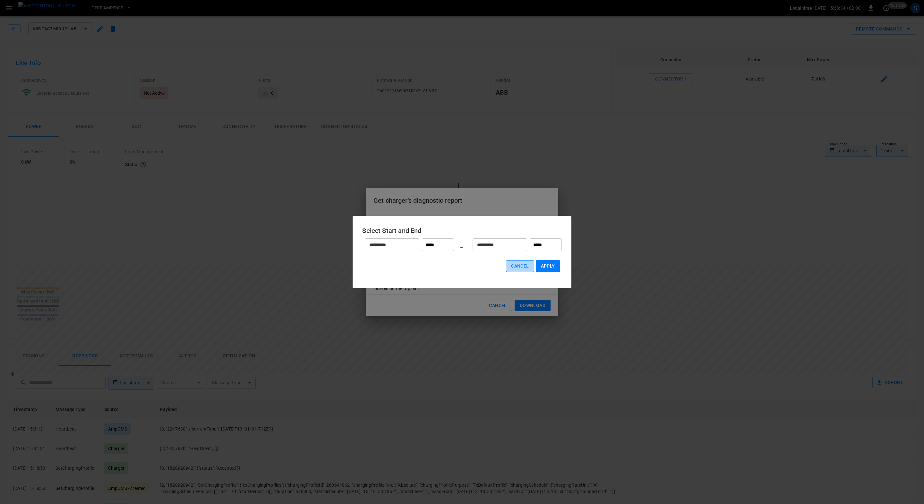
click at [531, 268] on button "Cancel" at bounding box center [520, 266] width 28 height 12
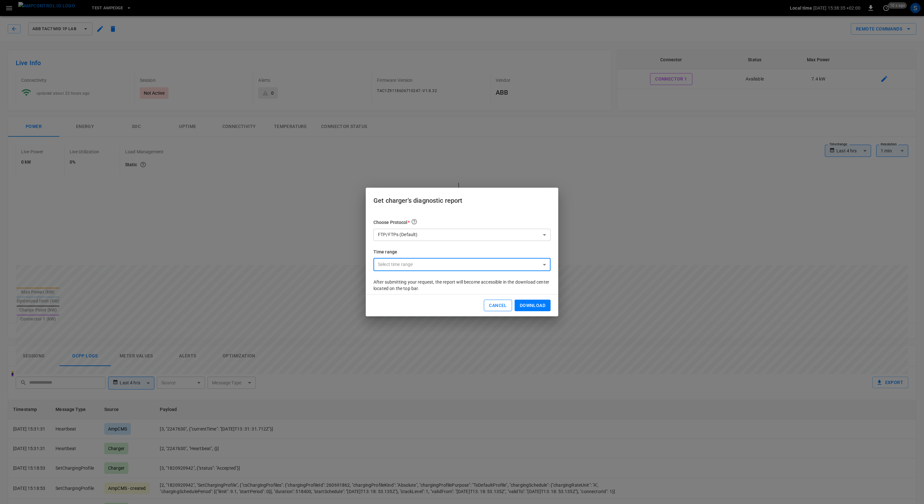
click at [501, 306] on button "Cancel" at bounding box center [498, 306] width 28 height 12
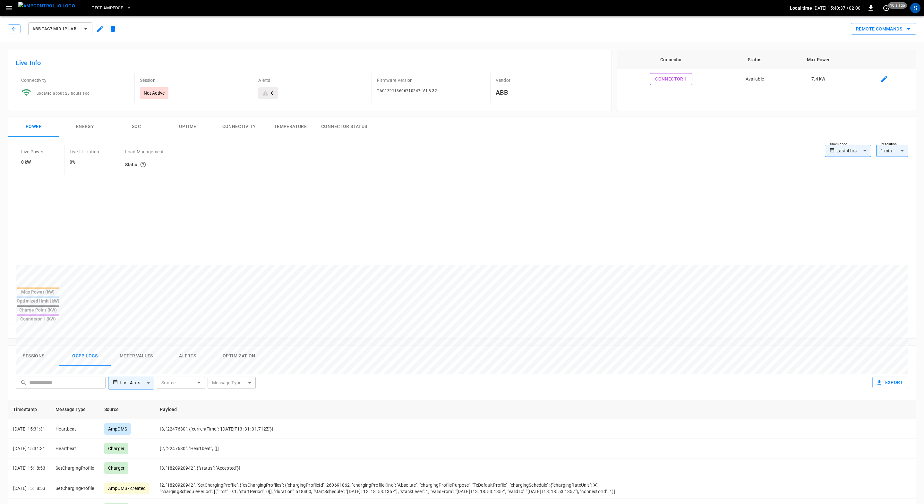
click at [7, 6] on icon "button" at bounding box center [9, 8] width 6 height 4
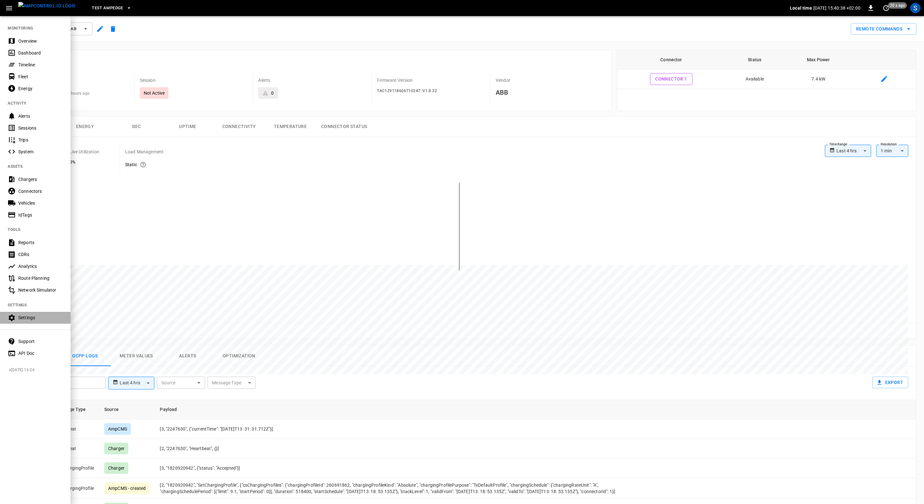
click at [15, 320] on icon at bounding box center [12, 318] width 8 height 8
